Goal: Task Accomplishment & Management: Complete application form

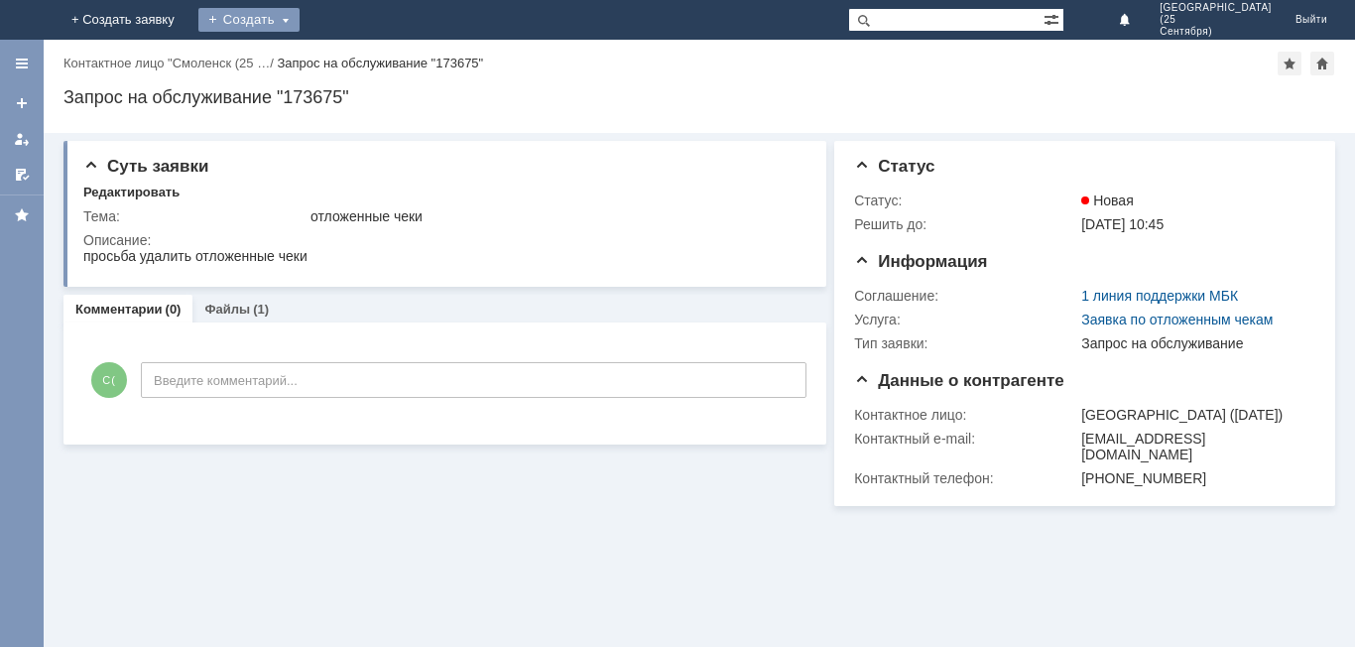
click at [300, 14] on div "Создать" at bounding box center [248, 20] width 101 height 24
click at [353, 67] on link "Заявка" at bounding box center [277, 60] width 151 height 24
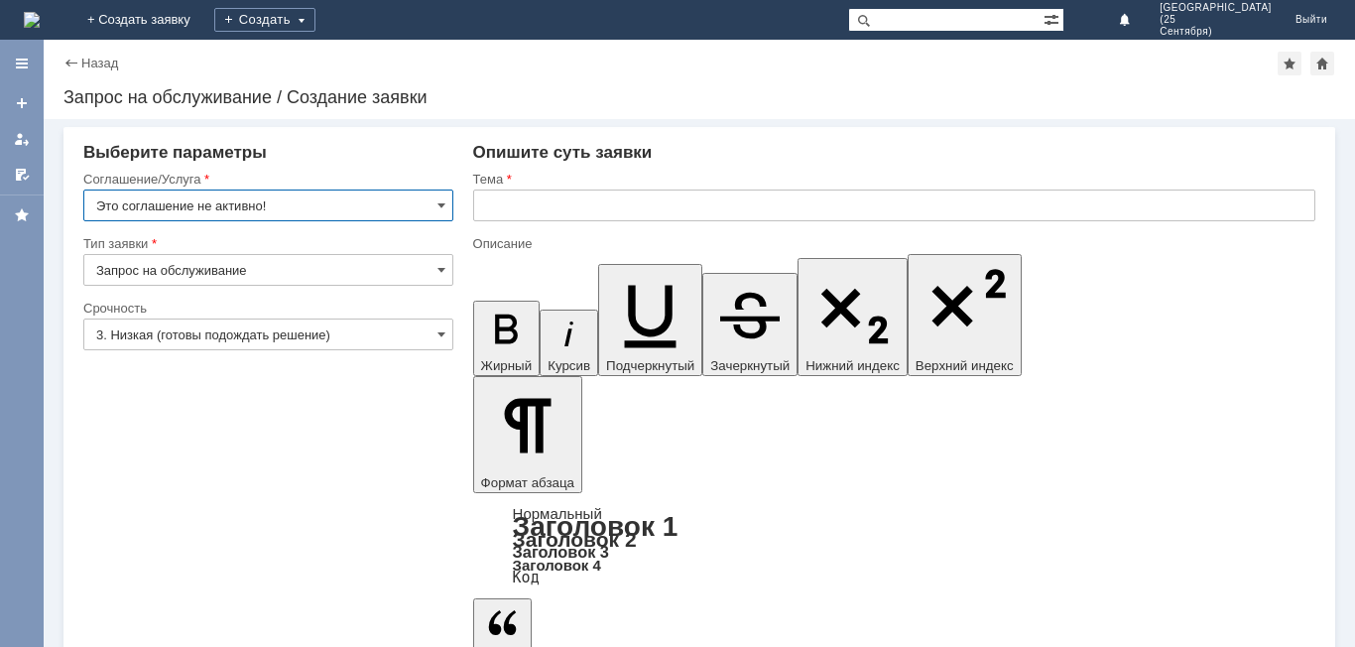
click at [349, 195] on input "Это соглашение не активно!" at bounding box center [268, 205] width 370 height 32
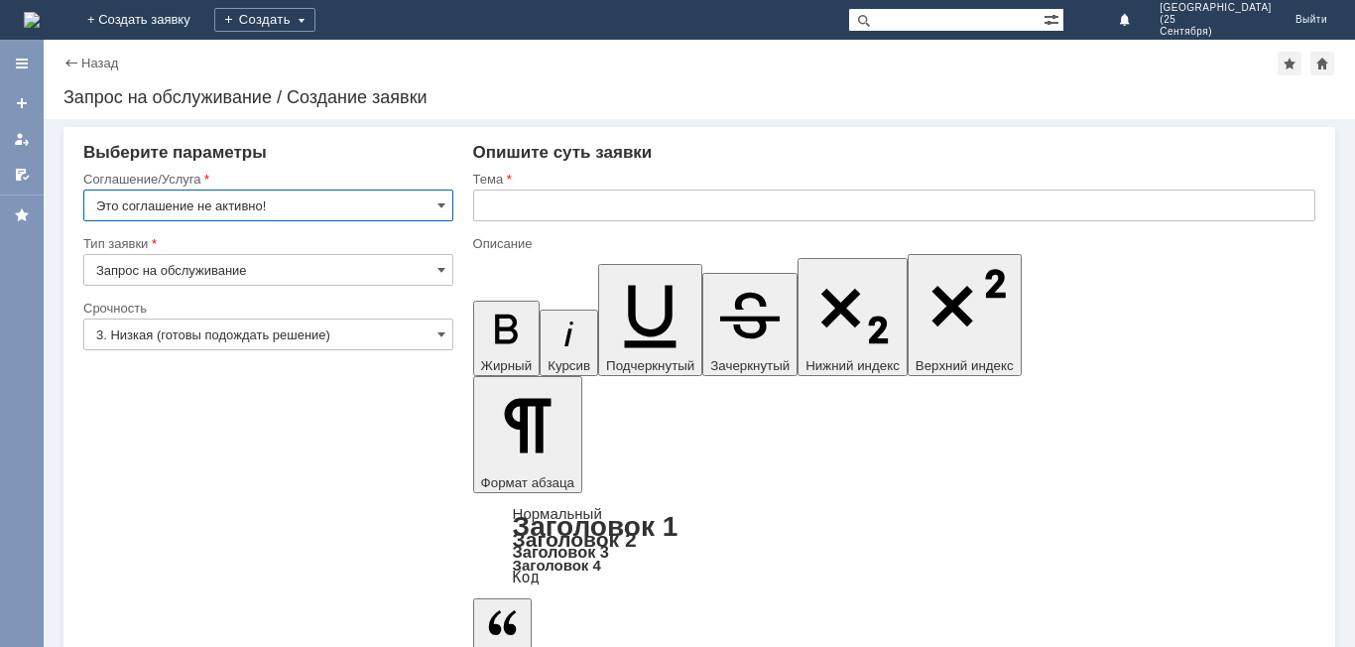
click at [412, 204] on input "Это соглашение не активно!" at bounding box center [268, 205] width 370 height 32
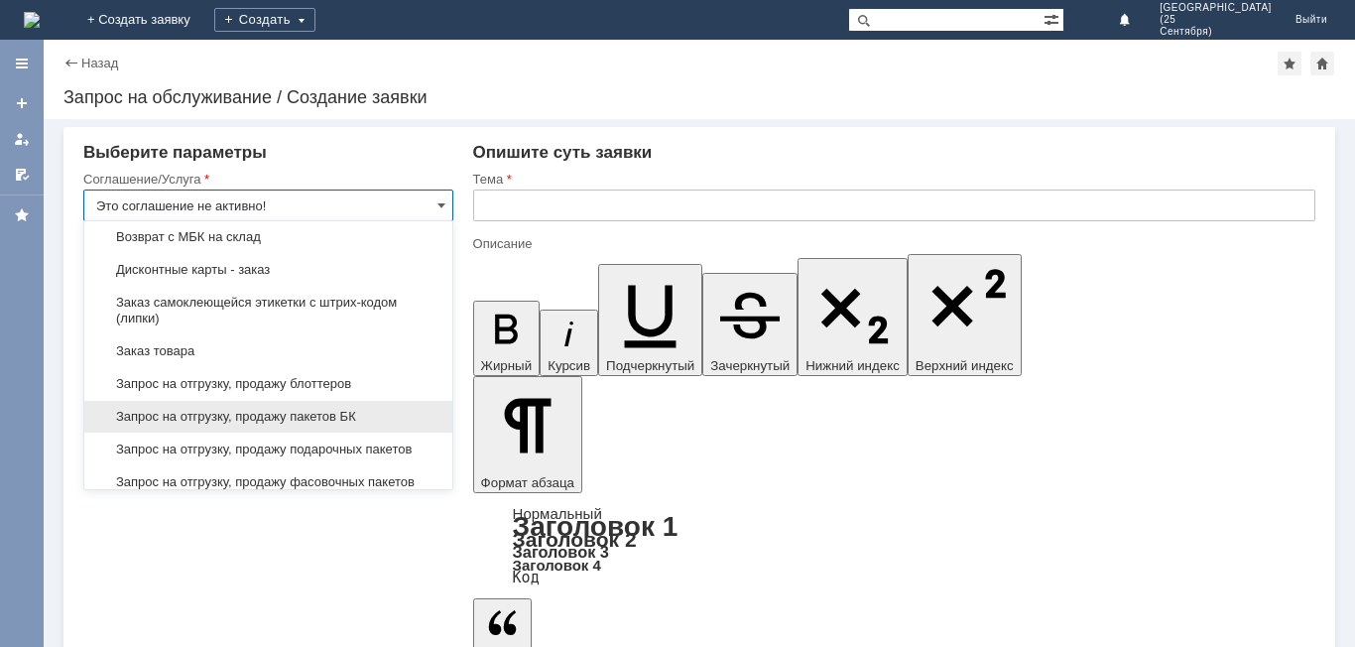
scroll to position [595, 0]
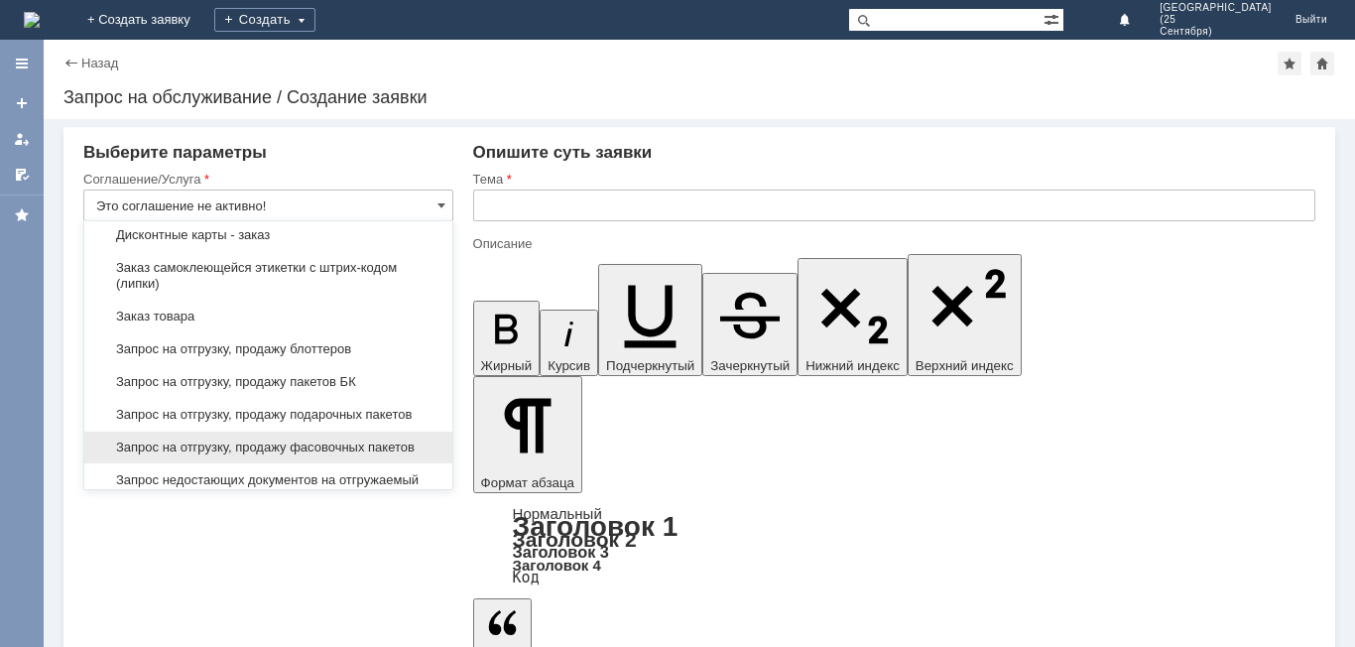
click at [374, 453] on div "Запрос на отгрузку, продажу фасовочных пакетов" at bounding box center [268, 448] width 368 height 32
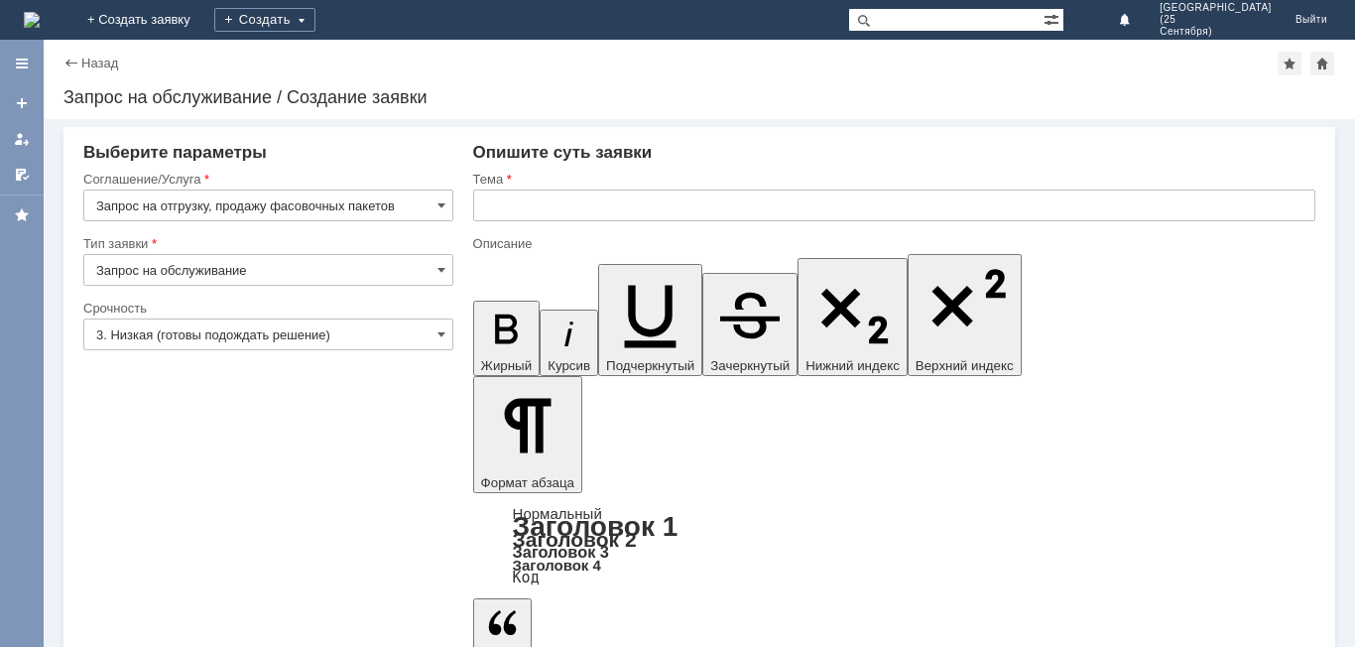
type input "Запрос на отгрузку, продажу фасовочных пакетов"
click at [600, 213] on input "text" at bounding box center [894, 205] width 842 height 32
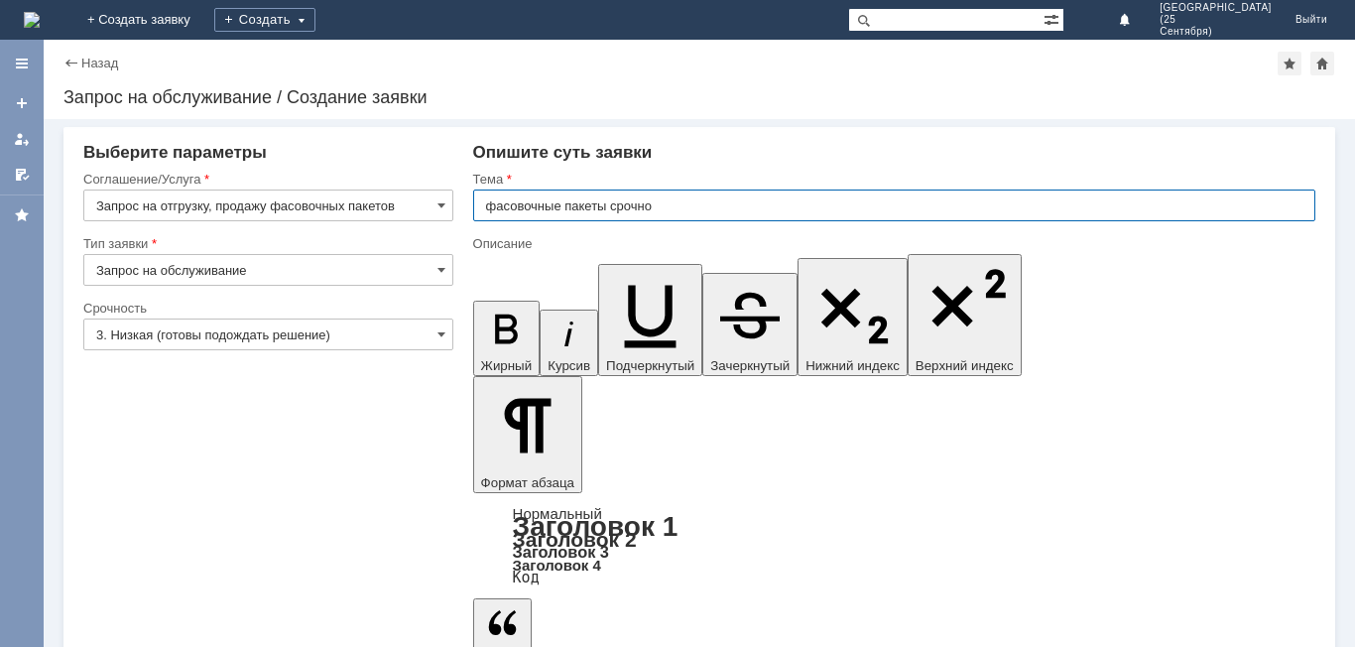
type input "фасовочные пакеты срочно"
click at [421, 321] on input "3. Низкая (готовы подождать решение)" at bounding box center [268, 334] width 370 height 32
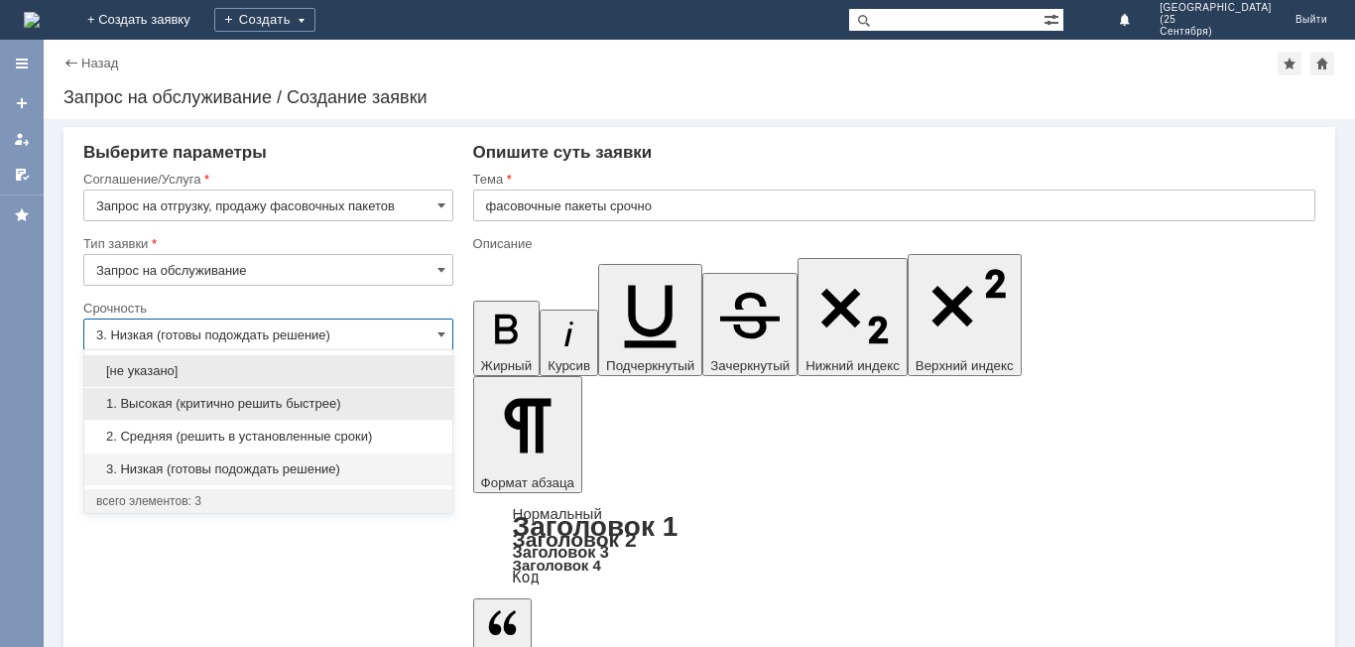
click at [395, 404] on span "1. Высокая (критично решить быстрее)" at bounding box center [268, 404] width 344 height 16
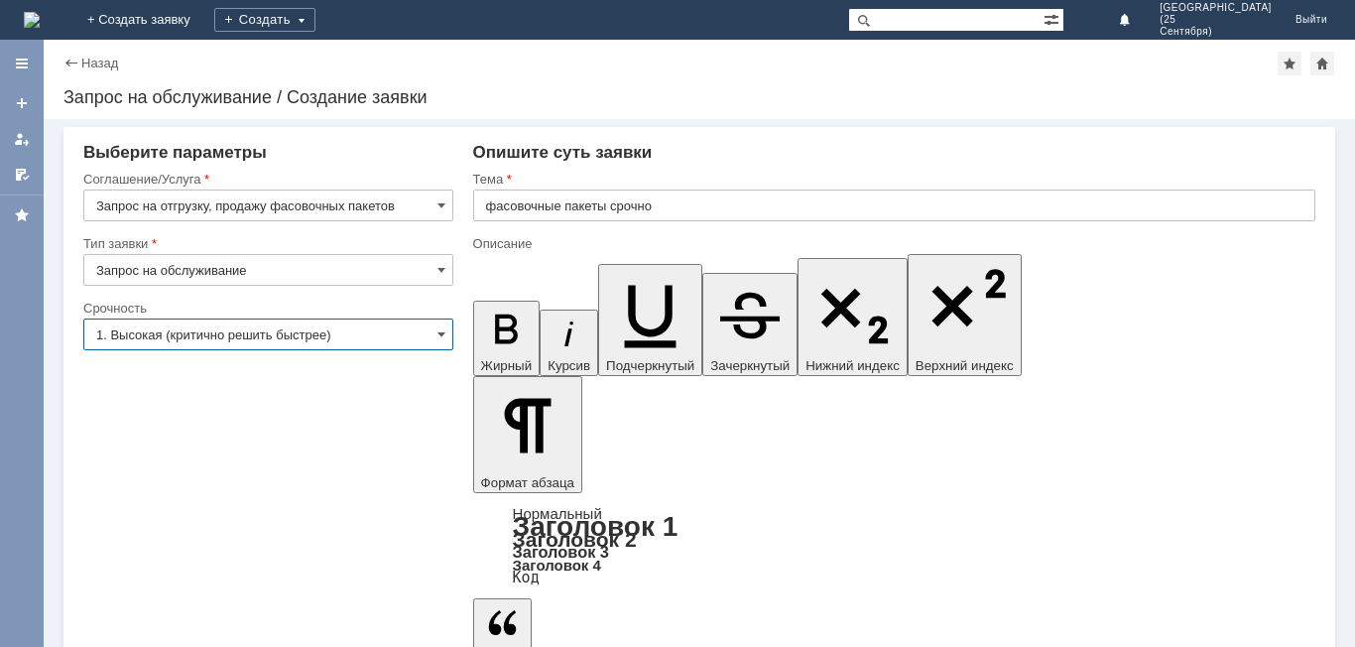
type input "1. Высокая (критично решить быстрее)"
click at [400, 265] on input "Запрос на обслуживание" at bounding box center [268, 270] width 370 height 32
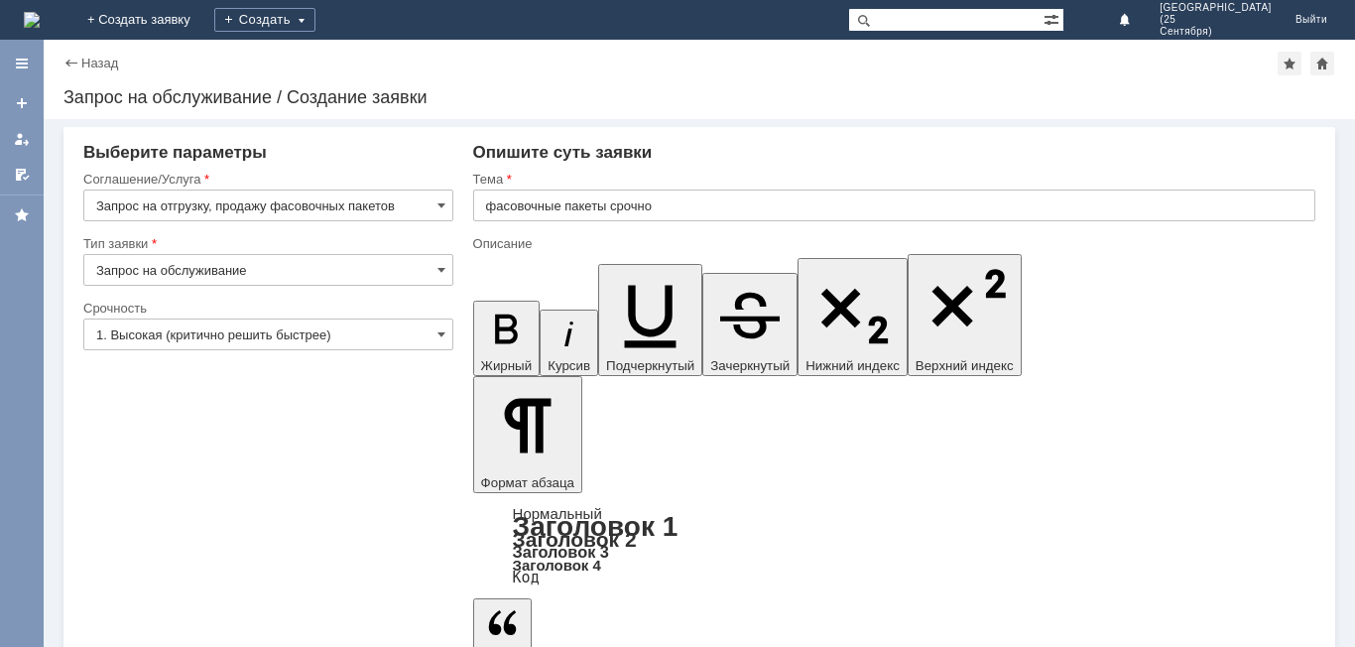
type input "Запрос на обслуживание"
drag, startPoint x: 197, startPoint y: 401, endPoint x: 231, endPoint y: 357, distance: 55.2
click at [448, 198] on input "Запрос на отгрузку, продажу фасовочных пакетов" at bounding box center [268, 205] width 370 height 32
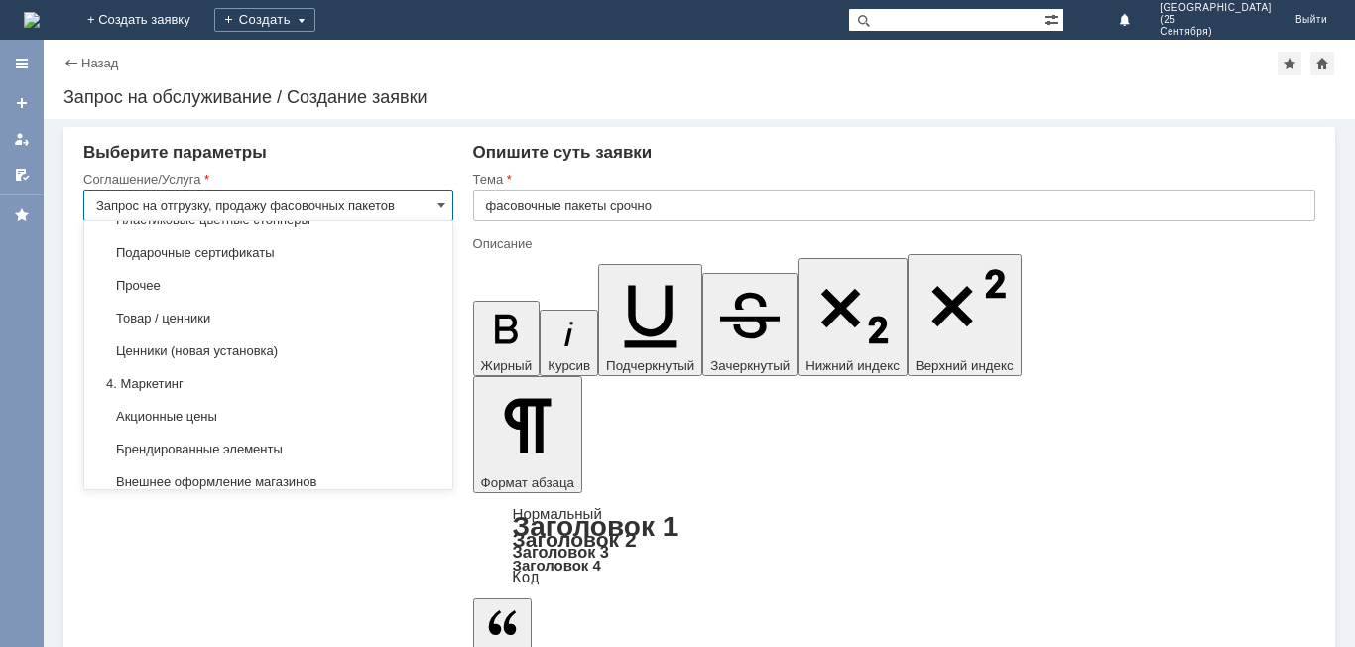
scroll to position [1019, 0]
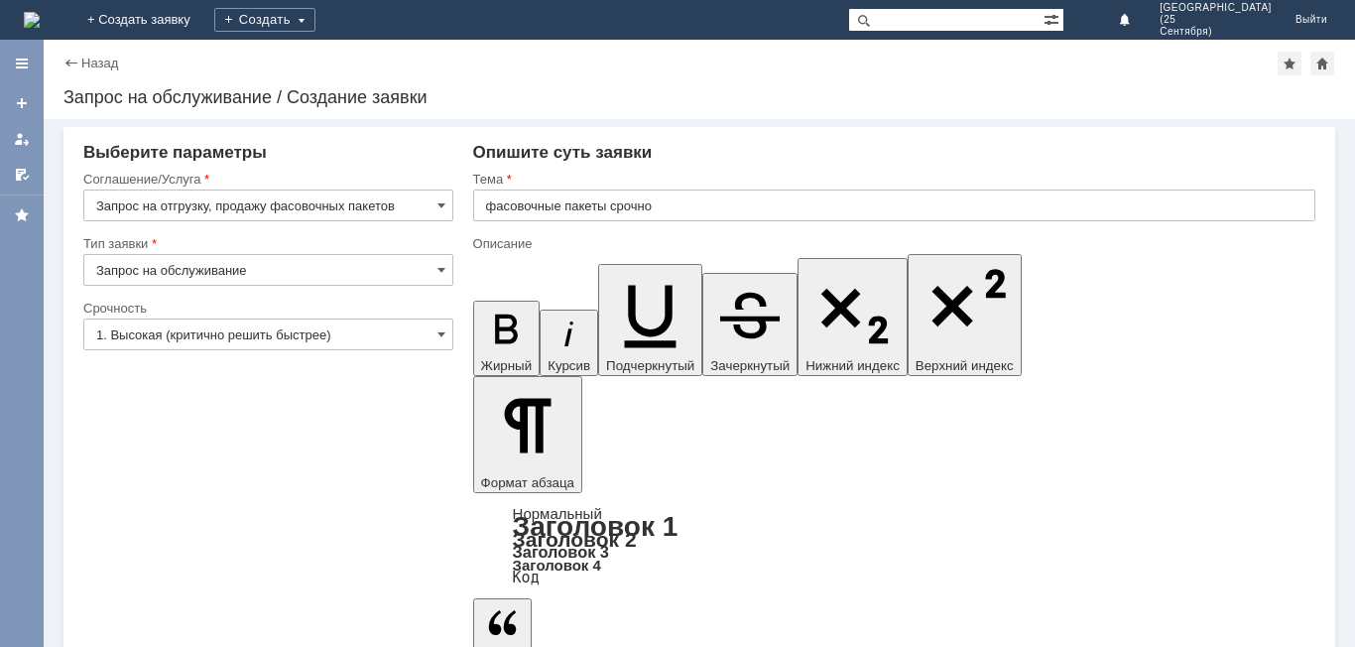
click at [446, 589] on div "Внимание! Выберите параметры Соглашение/Услуга Запрос на отгрузку, продажу фасо…" at bounding box center [700, 383] width 1312 height 528
type input "Запрос на отгрузку, продажу фасовочных пакетов"
